Goal: Task Accomplishment & Management: Manage account settings

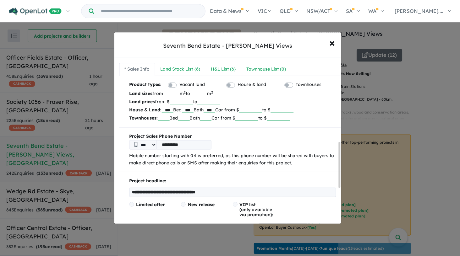
scroll to position [304, 0]
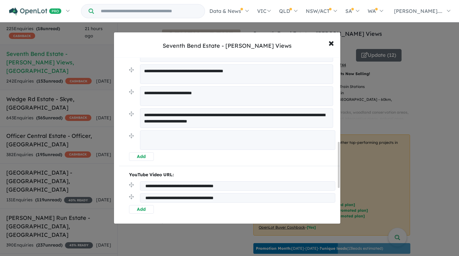
click at [216, 141] on textarea at bounding box center [238, 139] width 196 height 19
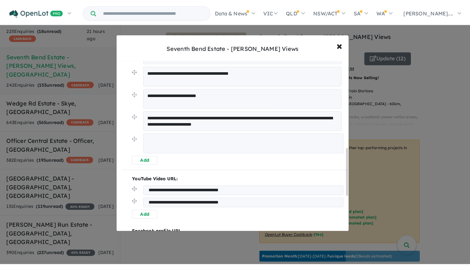
scroll to position [92, 0]
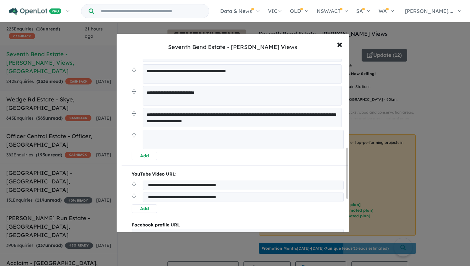
click at [163, 137] on textarea at bounding box center [243, 139] width 201 height 19
paste textarea "**********"
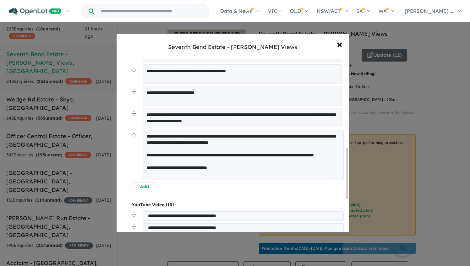
drag, startPoint x: 209, startPoint y: 161, endPoint x: 136, endPoint y: 150, distance: 73.7
click at [137, 151] on li "**********" at bounding box center [238, 156] width 212 height 53
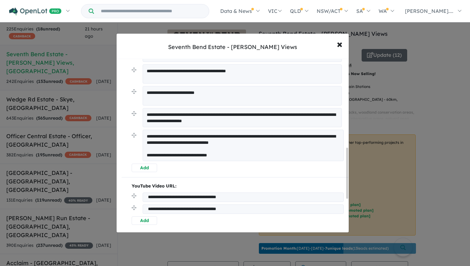
click at [147, 134] on textarea "**********" at bounding box center [243, 145] width 201 height 31
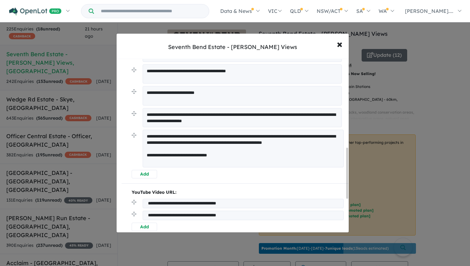
drag, startPoint x: 221, startPoint y: 150, endPoint x: 227, endPoint y: 145, distance: 7.2
click at [221, 150] on textarea "**********" at bounding box center [243, 149] width 201 height 38
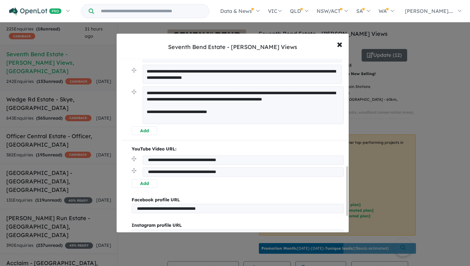
scroll to position [449, 0]
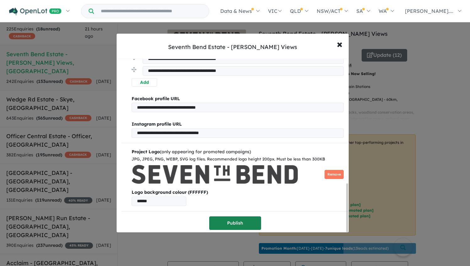
type textarea "**********"
click at [243, 219] on button "Publish" at bounding box center [235, 223] width 52 height 14
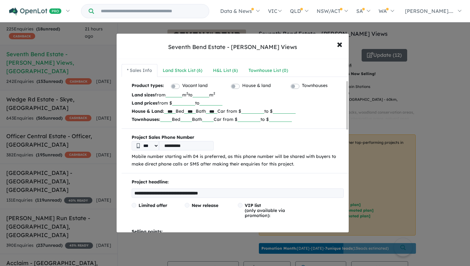
scroll to position [0, 0]
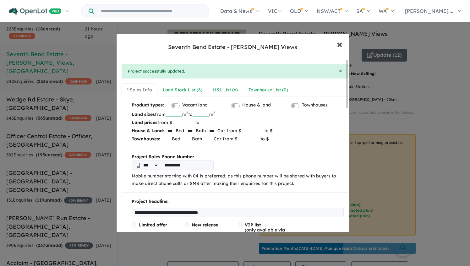
click at [339, 44] on span "×" at bounding box center [340, 44] width 6 height 14
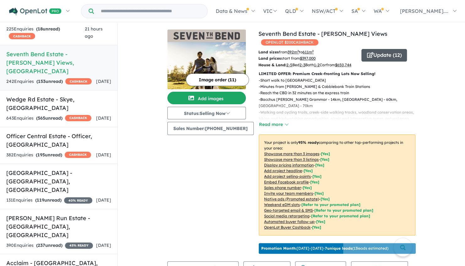
click at [380, 49] on button "Update ( 12 )" at bounding box center [385, 55] width 46 height 13
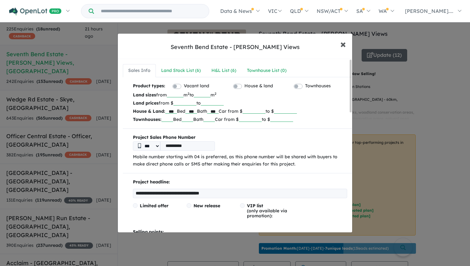
click at [344, 43] on span "×" at bounding box center [343, 44] width 6 height 14
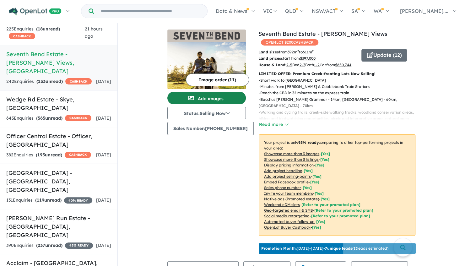
click at [228, 100] on button "Add images" at bounding box center [206, 98] width 79 height 13
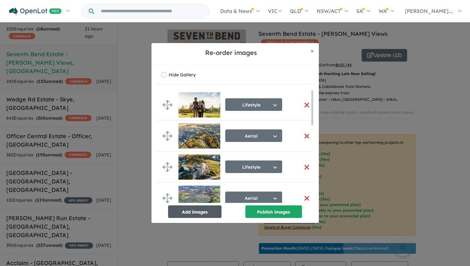
click at [196, 209] on button "Add images" at bounding box center [194, 211] width 53 height 13
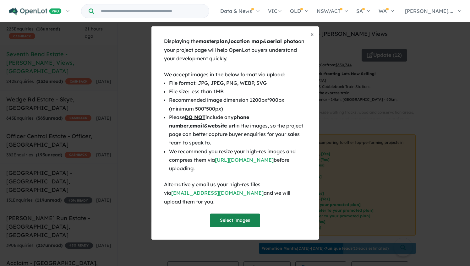
click at [234, 221] on button "Select images" at bounding box center [235, 221] width 50 height 14
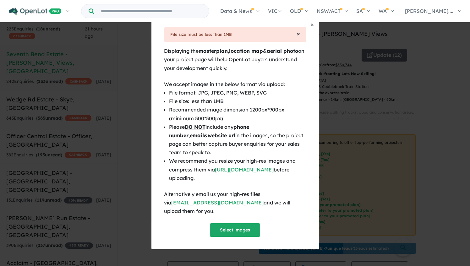
click at [297, 37] on span "×" at bounding box center [298, 33] width 3 height 7
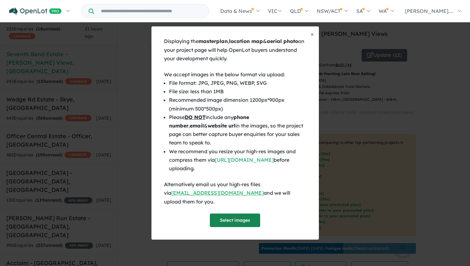
click at [229, 214] on button "Select images" at bounding box center [235, 221] width 50 height 14
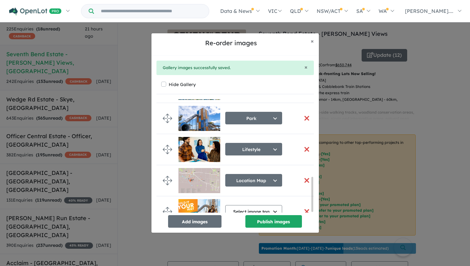
scroll to position [256, 0]
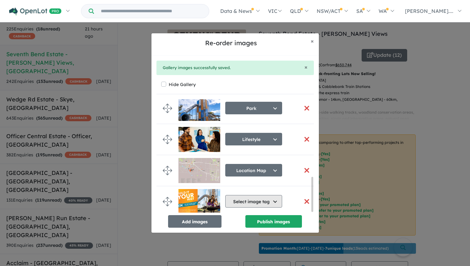
click at [258, 202] on button "Select image tag" at bounding box center [253, 201] width 57 height 13
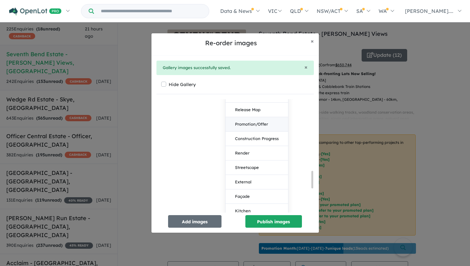
click at [257, 126] on button "Promotion/Offer" at bounding box center [257, 124] width 63 height 14
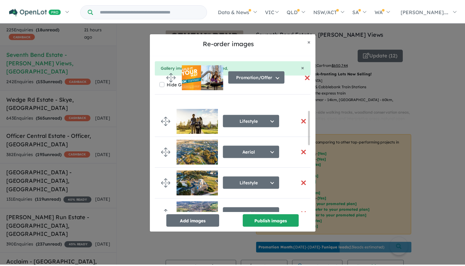
scroll to position [0, 0]
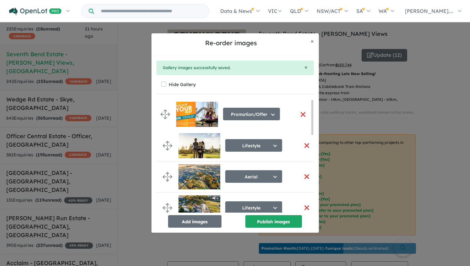
drag, startPoint x: 169, startPoint y: 201, endPoint x: 167, endPoint y: 116, distance: 85.5
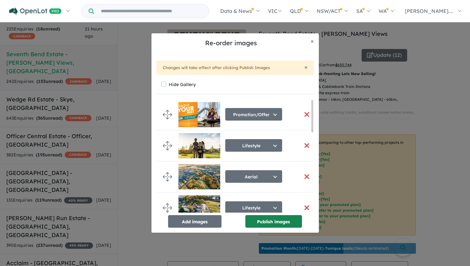
click at [264, 227] on button "Publish images" at bounding box center [273, 221] width 57 height 13
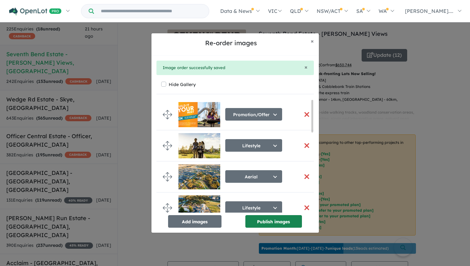
click at [261, 218] on button "Publish images" at bounding box center [273, 221] width 57 height 13
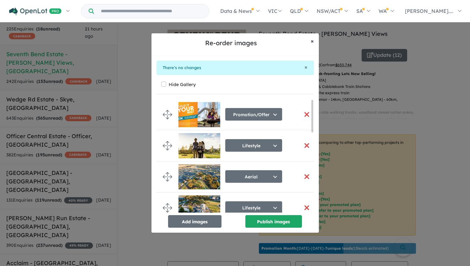
click at [312, 42] on span "×" at bounding box center [312, 40] width 3 height 7
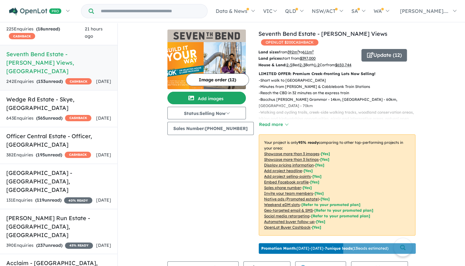
click at [220, 42] on img at bounding box center [206, 65] width 79 height 47
